Goal: Task Accomplishment & Management: Manage account settings

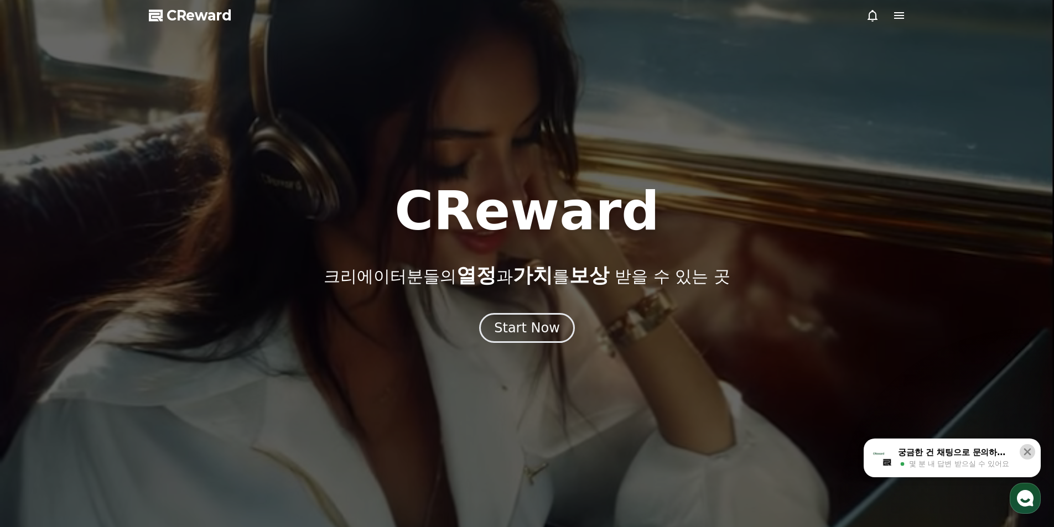
click at [1026, 450] on icon at bounding box center [1027, 452] width 7 height 7
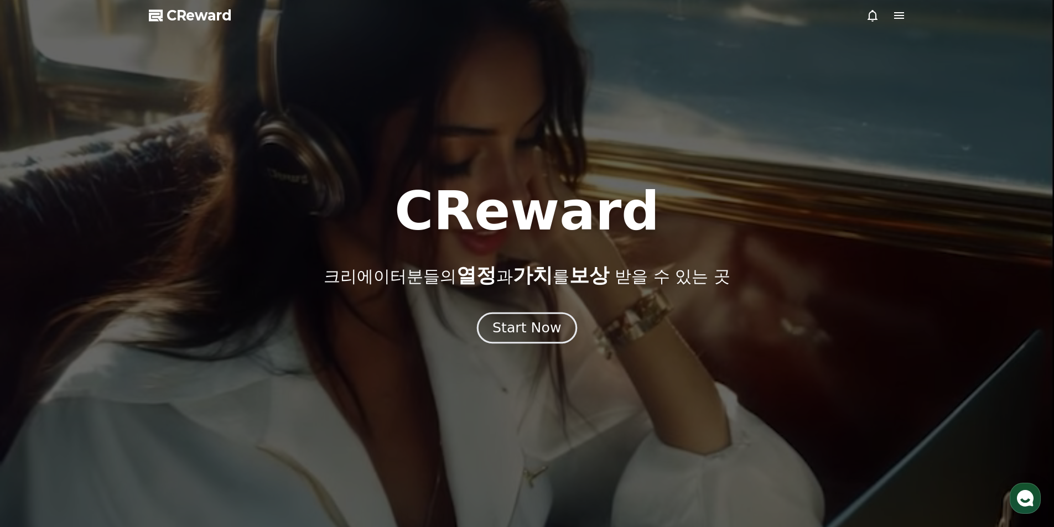
click at [508, 327] on div "Start Now" at bounding box center [527, 328] width 69 height 19
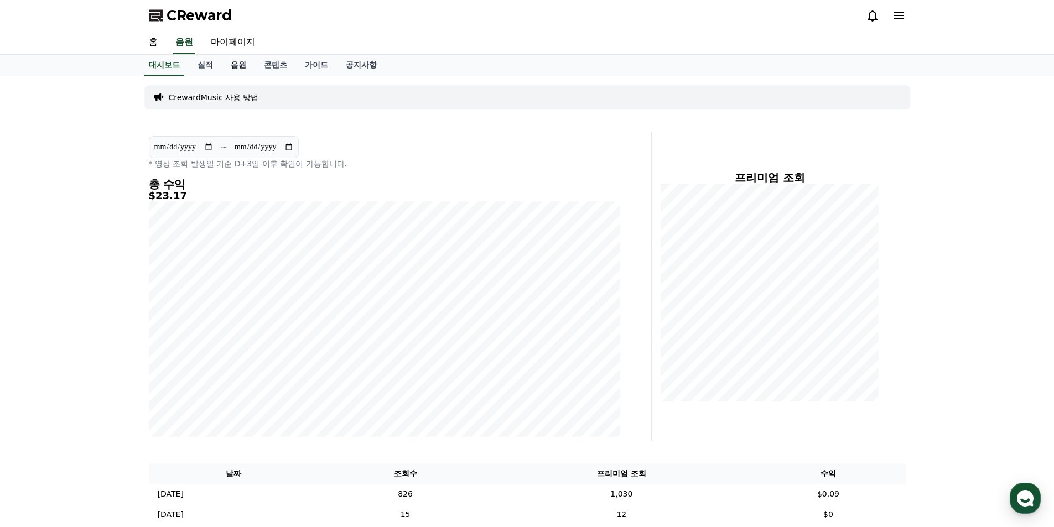
click at [232, 69] on link "음원" at bounding box center [238, 65] width 33 height 21
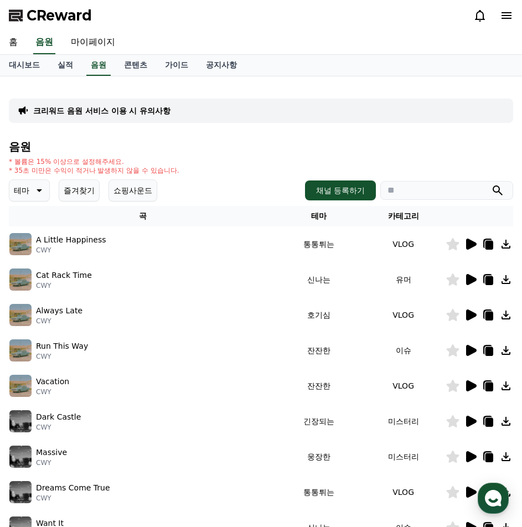
click at [30, 191] on button "테마" at bounding box center [29, 190] width 41 height 22
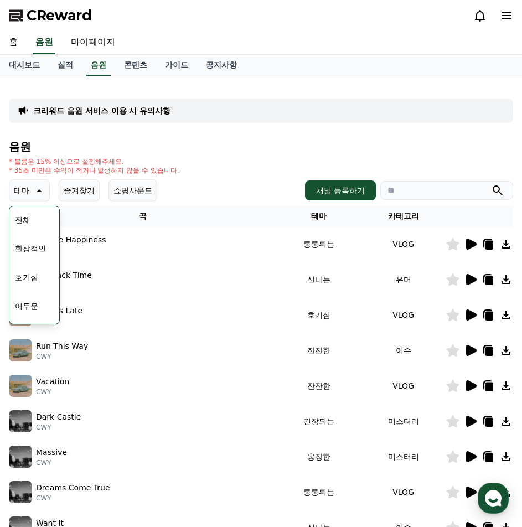
click at [70, 191] on button "즐겨찾기" at bounding box center [79, 190] width 41 height 22
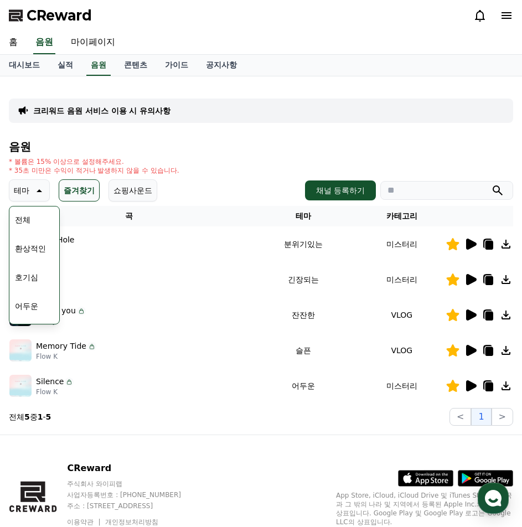
click at [87, 187] on button "즐겨찾기" at bounding box center [79, 190] width 41 height 22
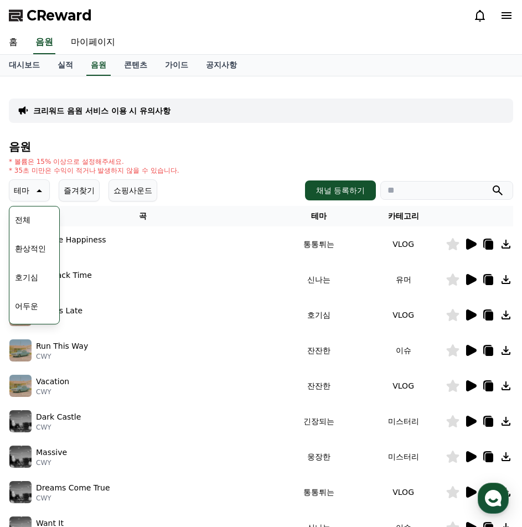
click at [85, 196] on button "즐겨찾기" at bounding box center [79, 190] width 41 height 22
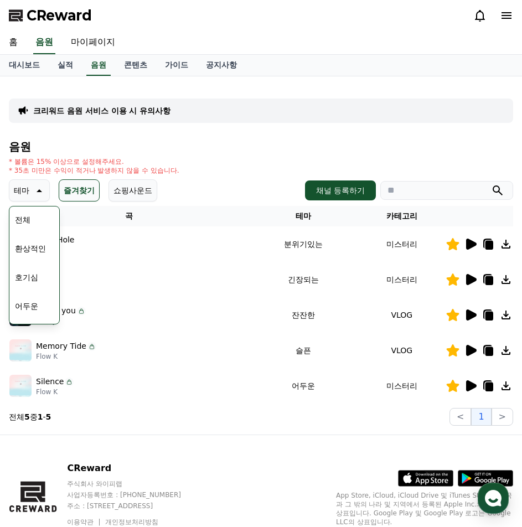
click at [470, 281] on icon at bounding box center [471, 279] width 11 height 11
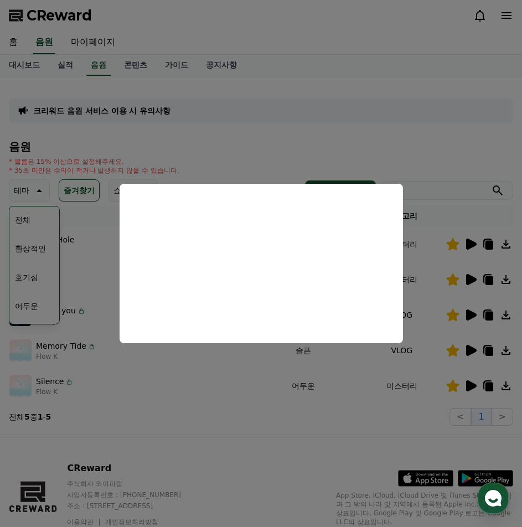
click at [28, 190] on button "close modal" at bounding box center [261, 263] width 522 height 527
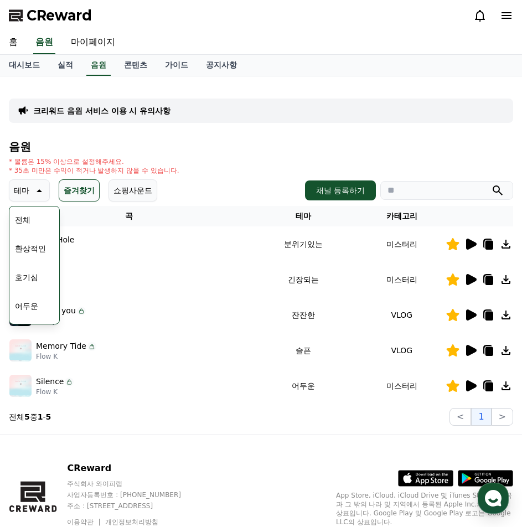
click at [28, 196] on p "테마" at bounding box center [21, 190] width 15 height 15
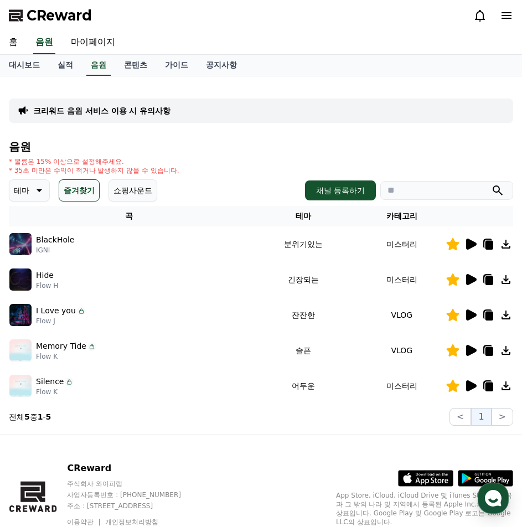
click at [75, 194] on button "즐겨찾기" at bounding box center [79, 190] width 41 height 22
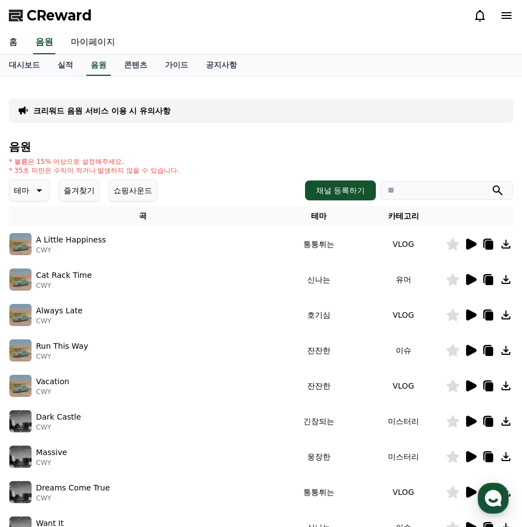
click at [68, 186] on button "즐겨찾기" at bounding box center [79, 190] width 41 height 22
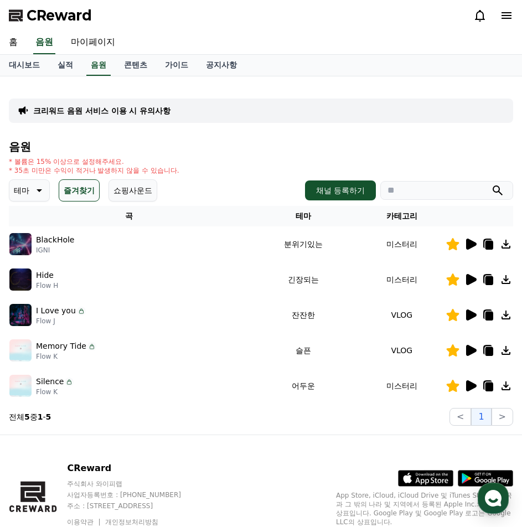
click at [469, 277] on icon at bounding box center [471, 279] width 11 height 11
